Goal: Information Seeking & Learning: Learn about a topic

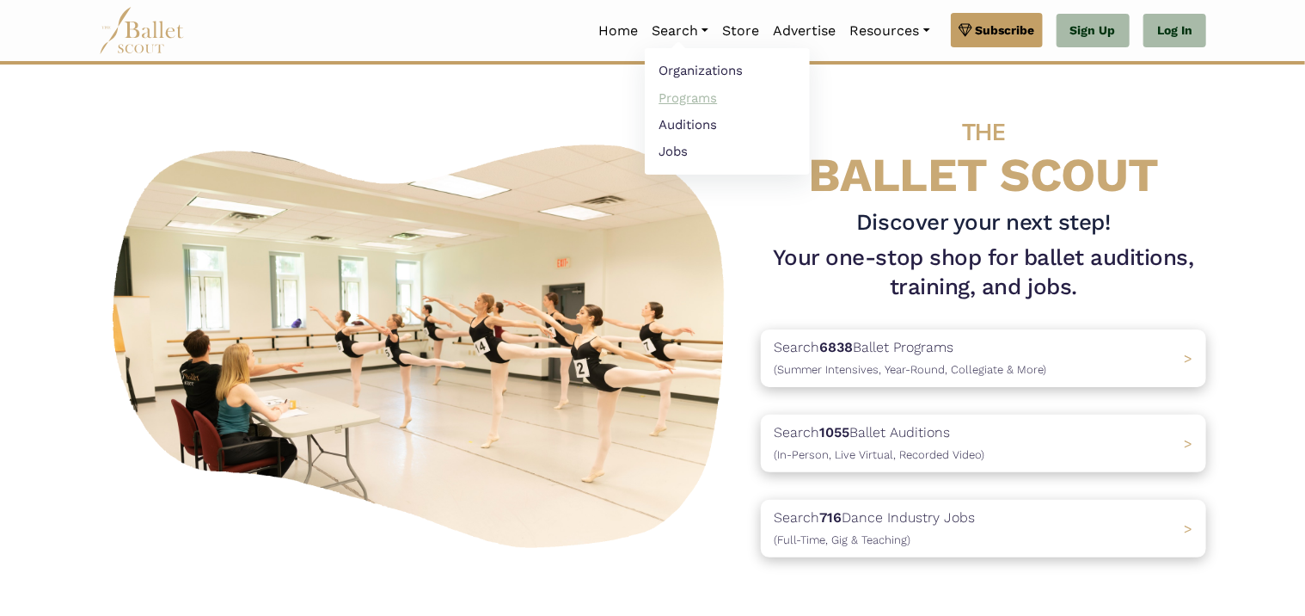
click at [696, 96] on link "Programs" at bounding box center [727, 97] width 165 height 27
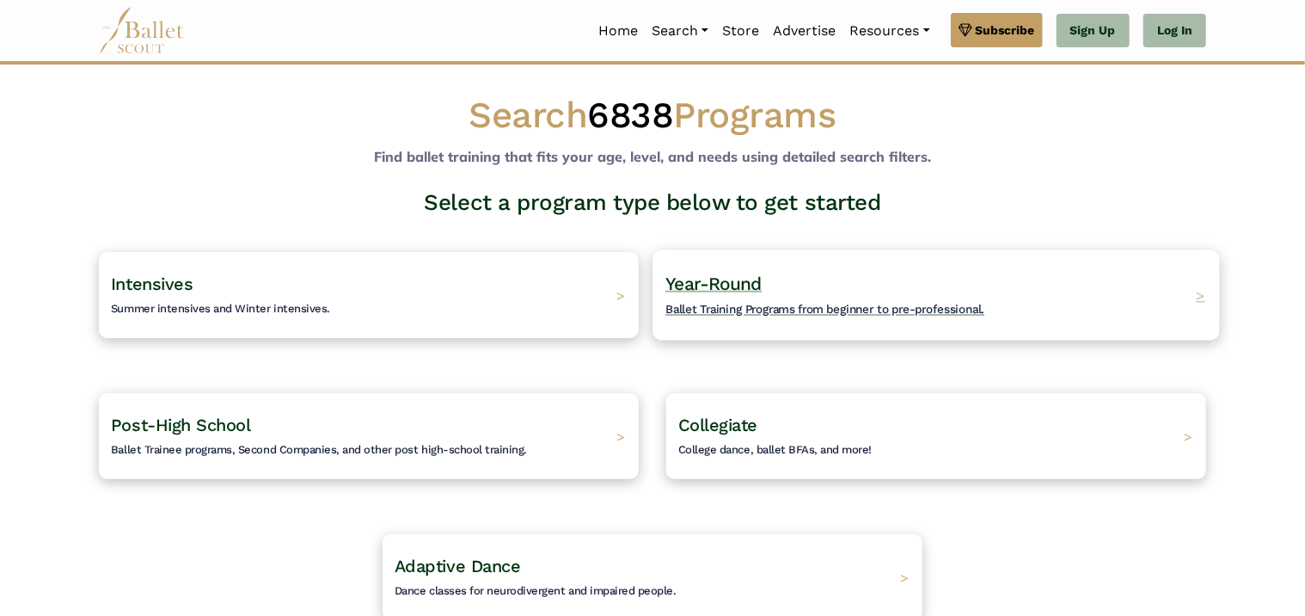
scroll to position [172, 0]
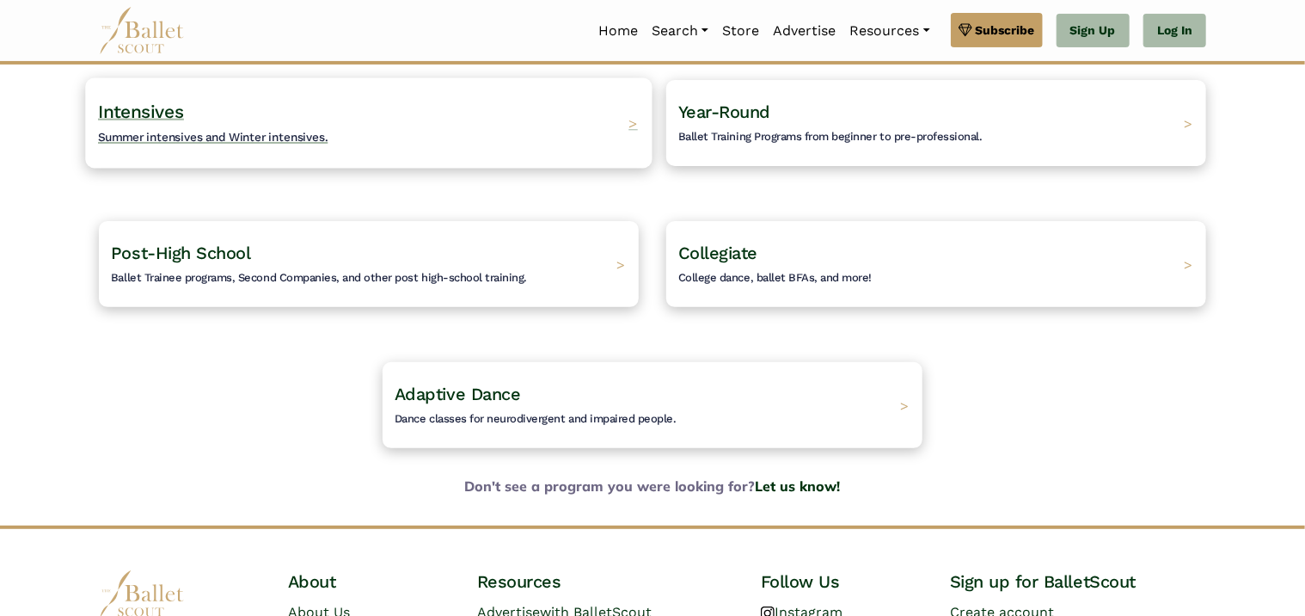
click at [193, 134] on span "Summer intensives and Winter intensives." at bounding box center [213, 137] width 230 height 14
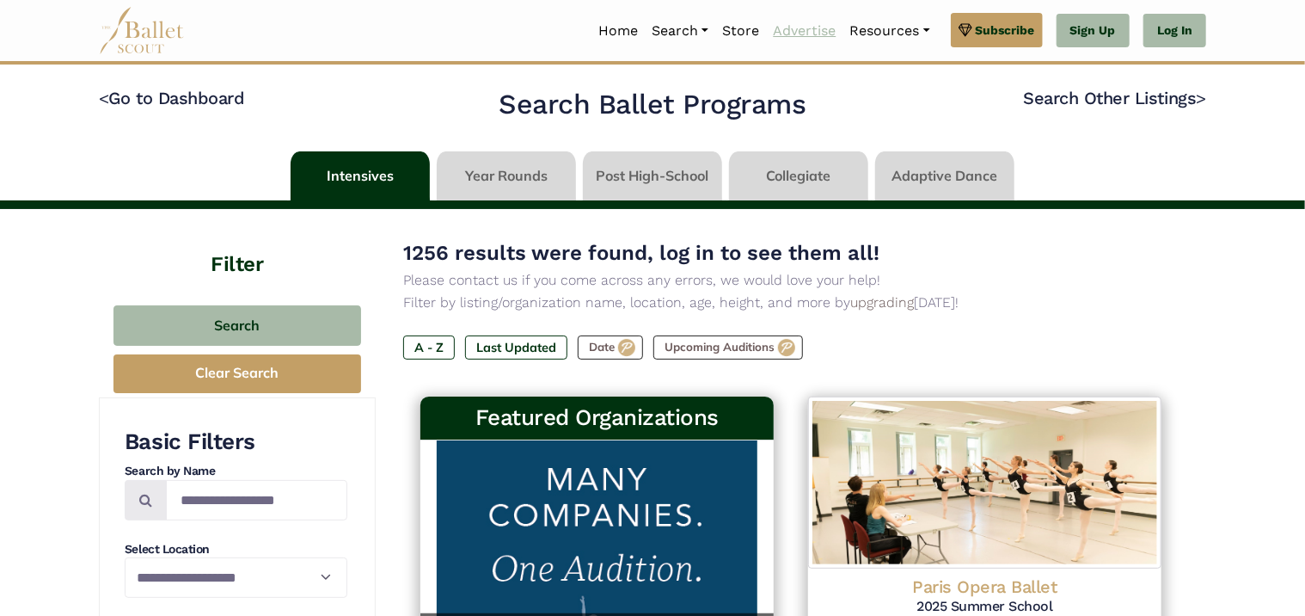
click at [798, 29] on link "Advertise" at bounding box center [804, 31] width 77 height 36
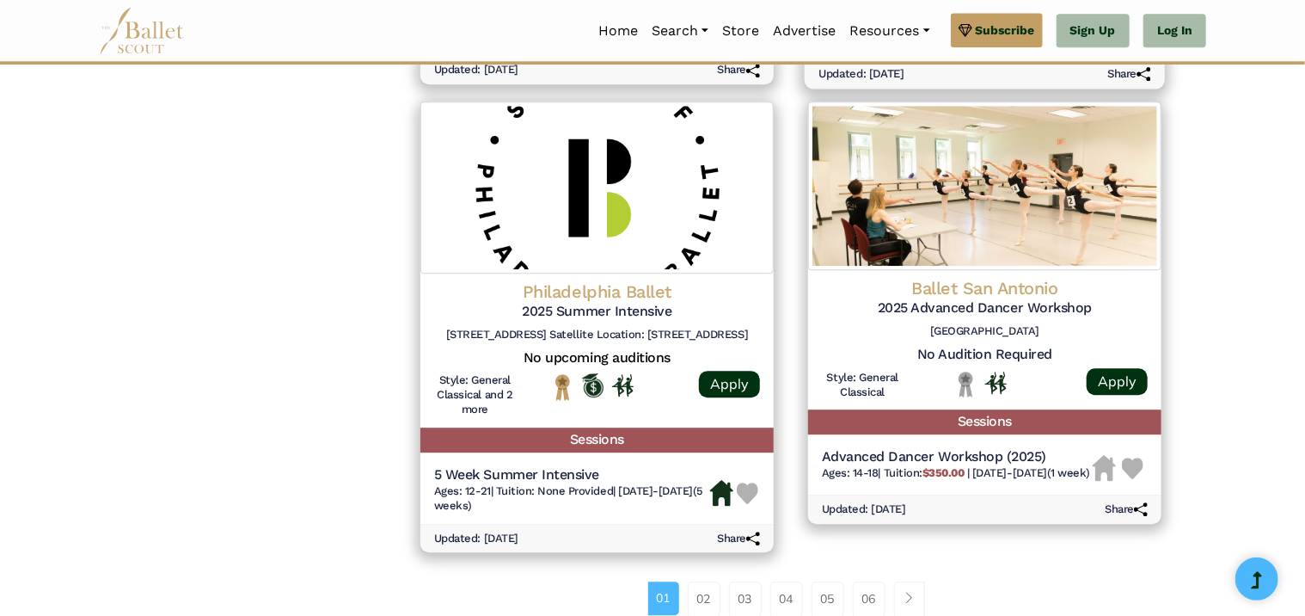
scroll to position [2322, 0]
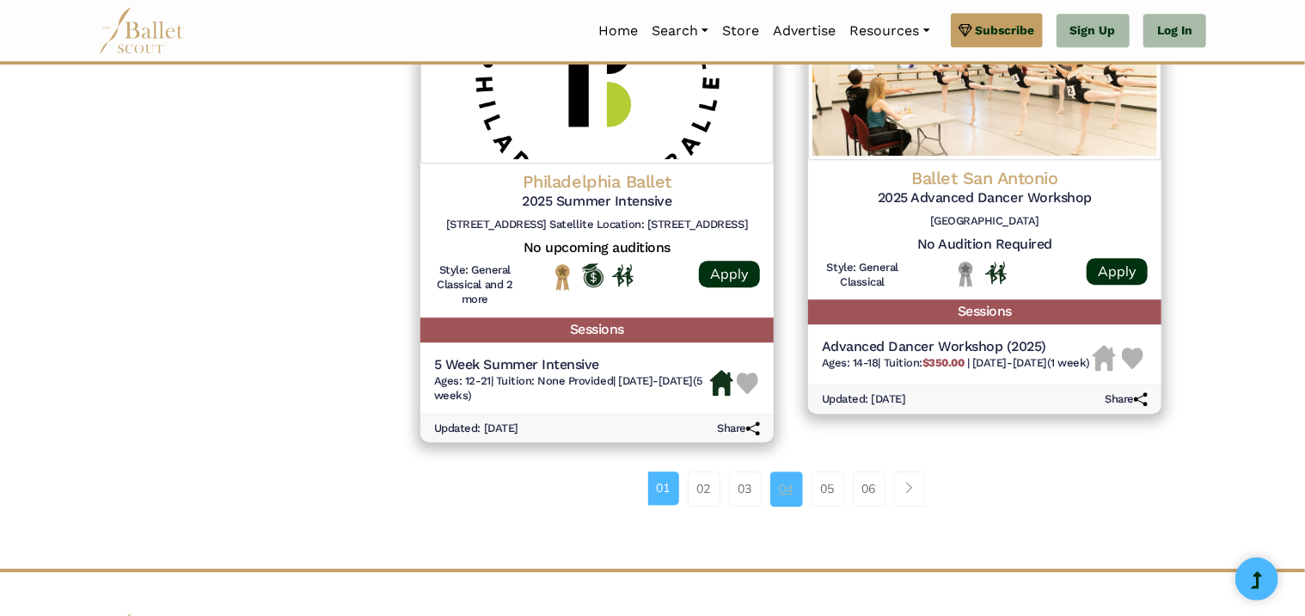
click at [779, 489] on link "04" at bounding box center [786, 488] width 33 height 34
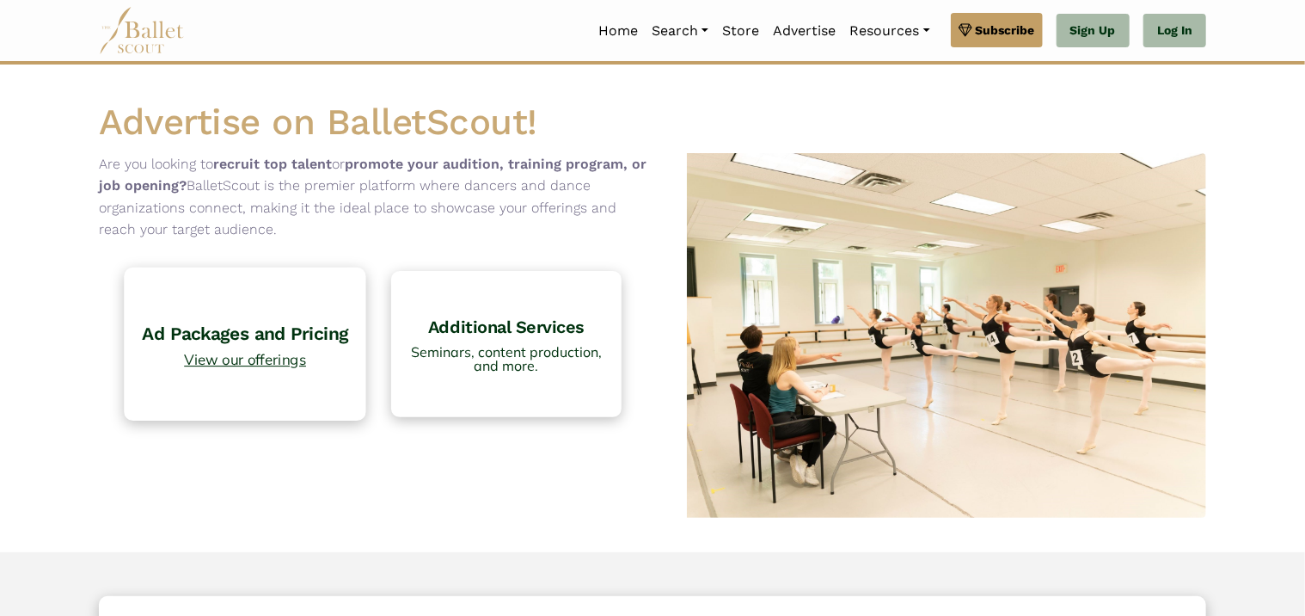
click at [244, 361] on span "View our offerings" at bounding box center [245, 359] width 224 height 15
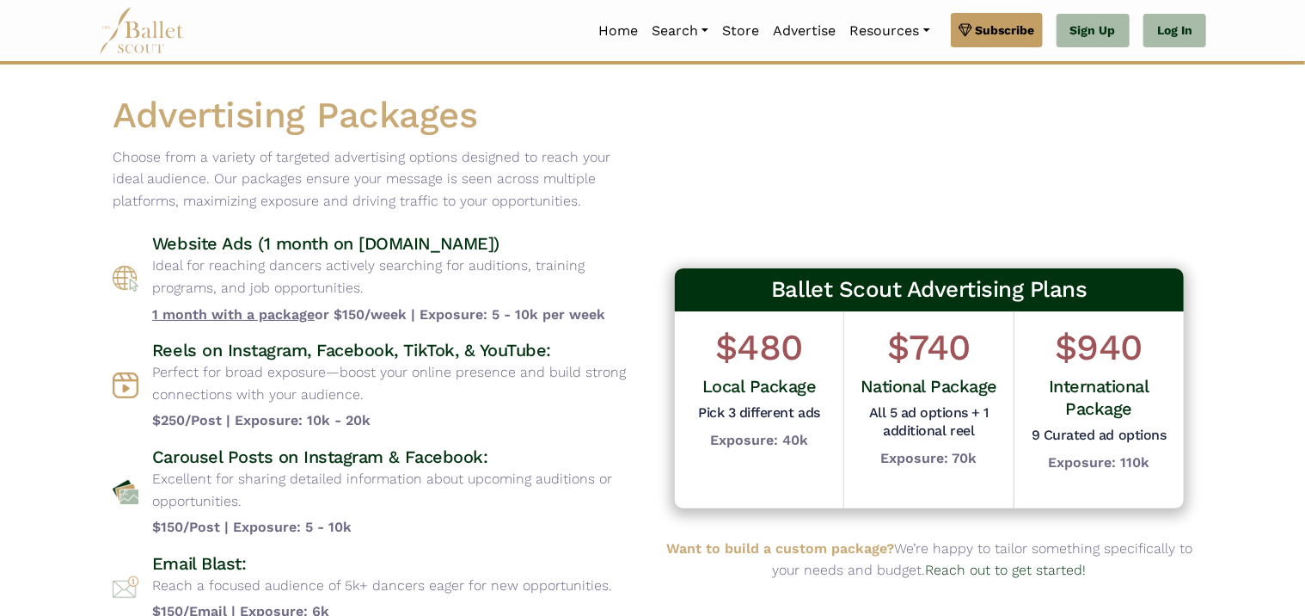
drag, startPoint x: 261, startPoint y: 227, endPoint x: 528, endPoint y: 227, distance: 266.6
click at [528, 227] on div "Advertising Packages Choose from a variety of targeted advertising options desi…" at bounding box center [376, 417] width 554 height 651
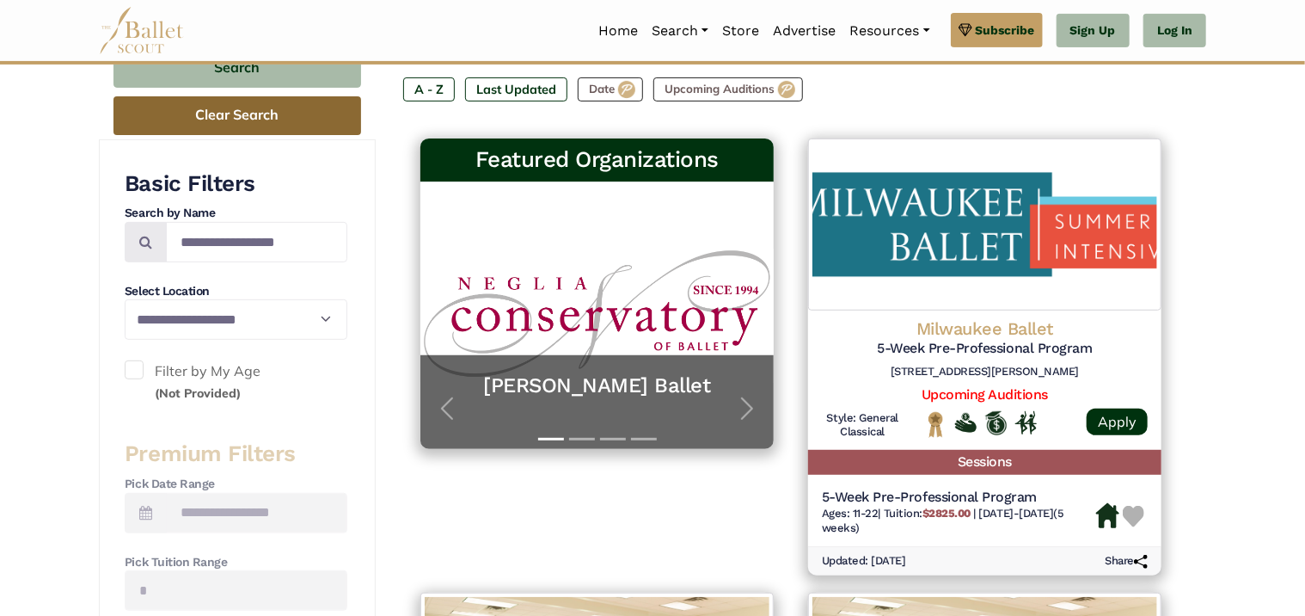
scroll to position [172, 0]
